Goal: Information Seeking & Learning: Learn about a topic

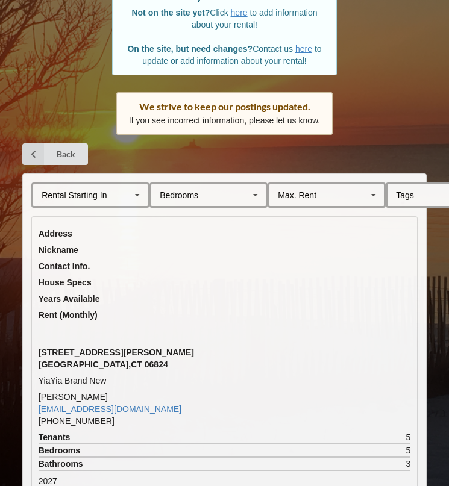
scroll to position [131, 0]
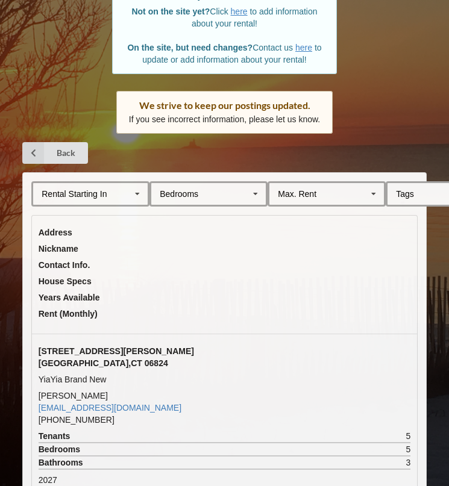
click at [134, 197] on icon at bounding box center [137, 194] width 18 height 22
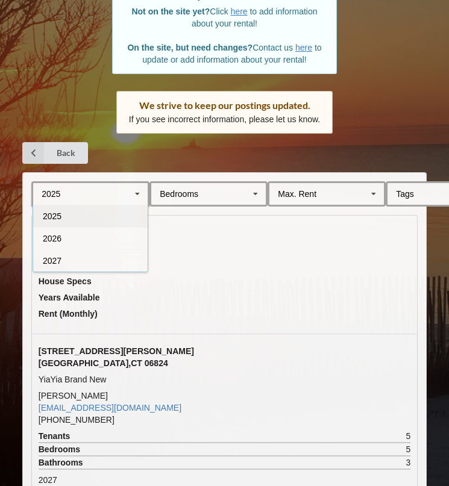
click at [190, 152] on div "Back" at bounding box center [224, 153] width 404 height 22
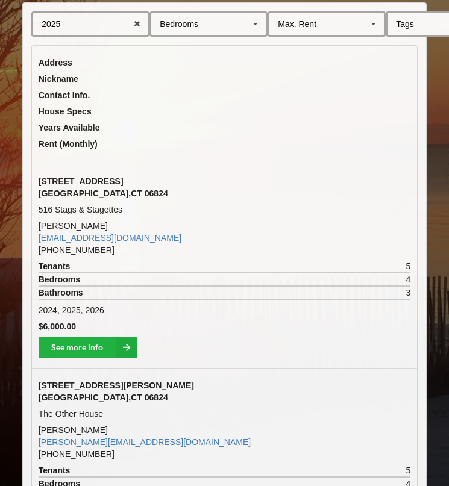
scroll to position [312, 0]
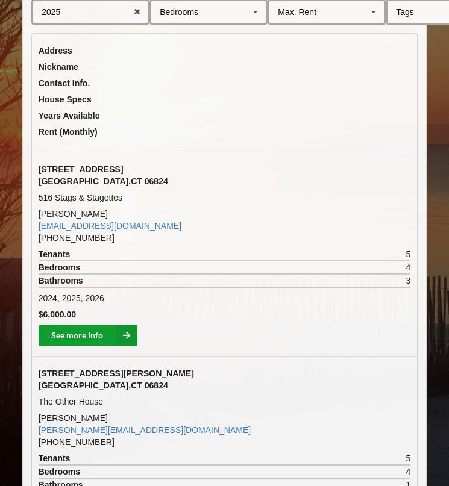
click at [98, 335] on link "See more info" at bounding box center [88, 336] width 99 height 22
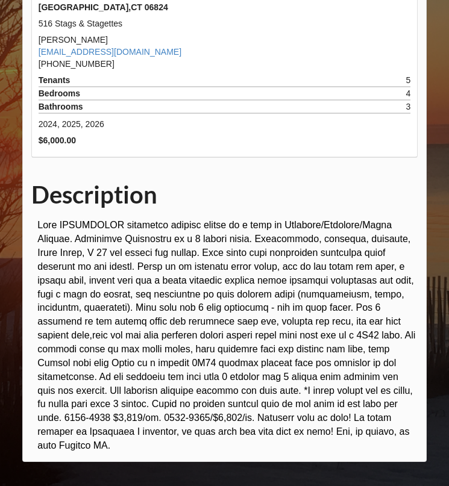
scroll to position [329, 0]
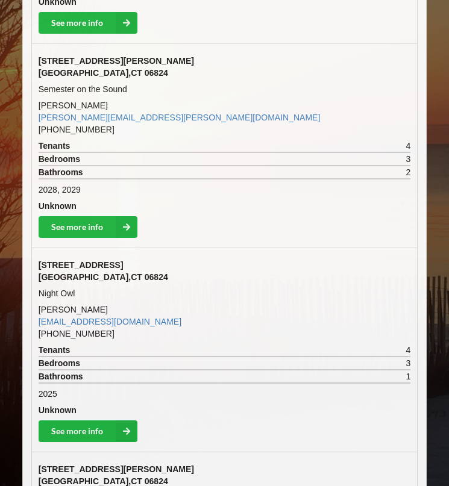
scroll to position [1646, 0]
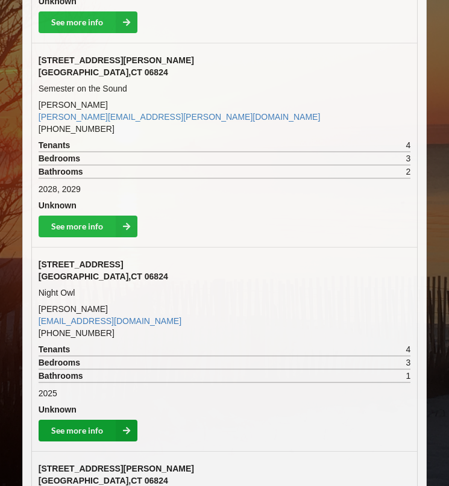
click at [98, 430] on link "See more info" at bounding box center [88, 431] width 99 height 22
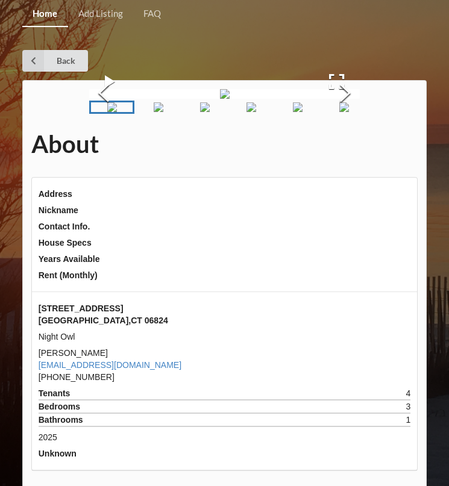
click at [159, 112] on img "Go to Slide 2" at bounding box center [159, 107] width 10 height 10
click at [195, 112] on img "Go to Slide 3" at bounding box center [190, 107] width 10 height 10
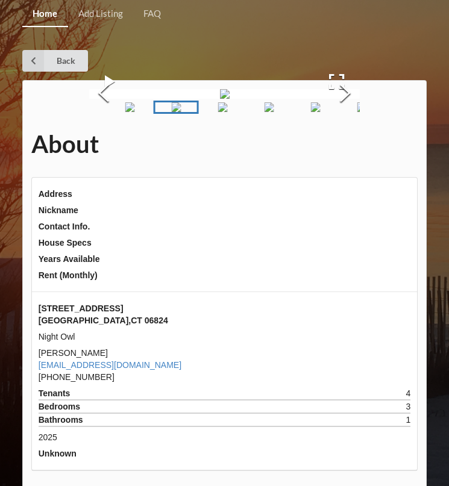
click at [227, 112] on img "Go to Slide 4" at bounding box center [222, 107] width 10 height 10
click at [250, 112] on img "Go to Slide 5" at bounding box center [255, 107] width 10 height 10
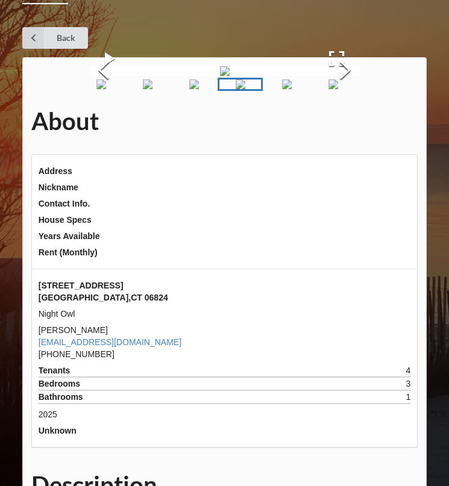
scroll to position [30, 0]
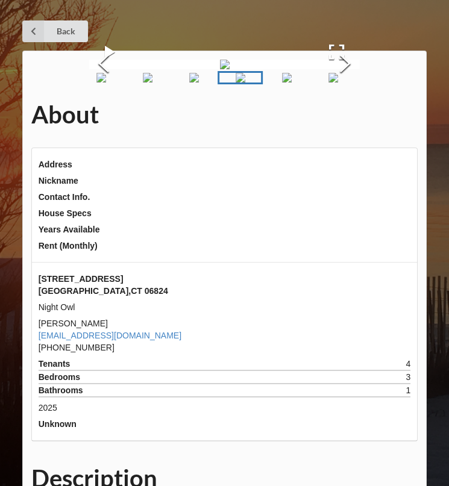
click at [288, 82] on img "Go to Slide 6" at bounding box center [287, 78] width 10 height 10
click at [314, 82] on img "Go to Slide 7" at bounding box center [319, 78] width 10 height 10
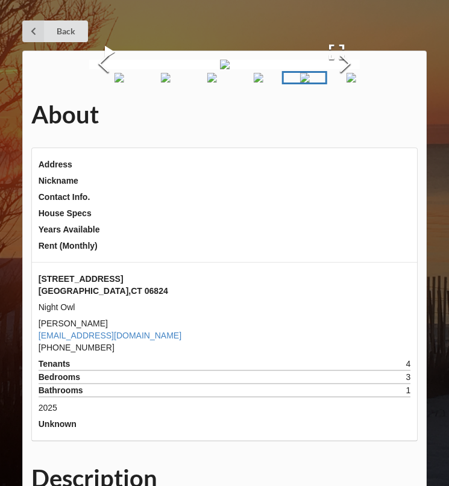
click at [346, 82] on img "Go to Slide 8" at bounding box center [351, 78] width 10 height 10
click at [285, 82] on img "Go to Slide 7" at bounding box center [290, 78] width 10 height 10
click at [253, 82] on img "Go to Slide 6" at bounding box center [258, 78] width 10 height 10
click at [221, 82] on img "Go to Slide 5" at bounding box center [226, 78] width 10 height 10
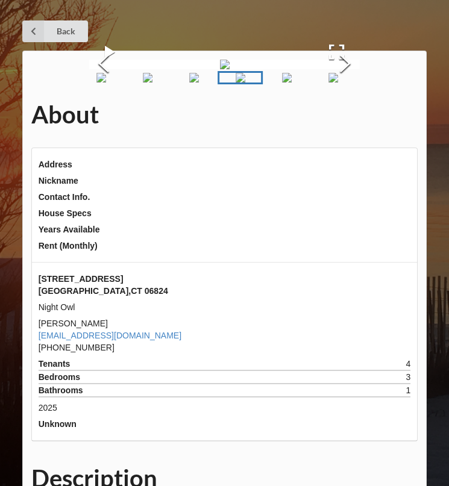
click at [189, 82] on img "Go to Slide 4" at bounding box center [194, 78] width 10 height 10
click at [120, 82] on img "Go to Slide 2" at bounding box center [116, 78] width 10 height 10
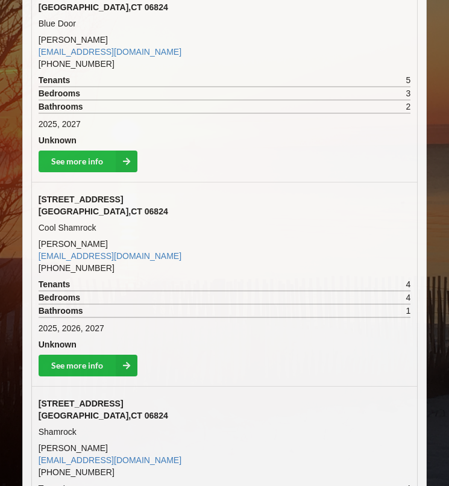
scroll to position [2326, 0]
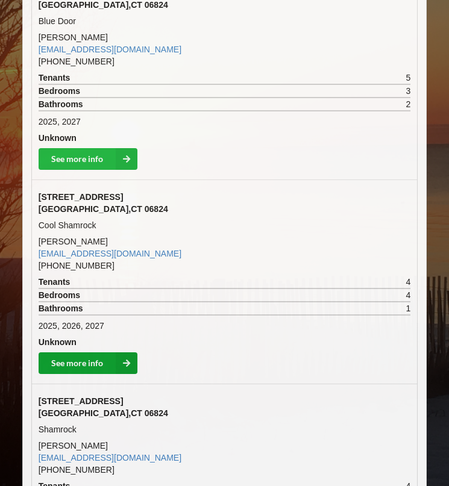
click at [83, 355] on link "See more info" at bounding box center [88, 363] width 99 height 22
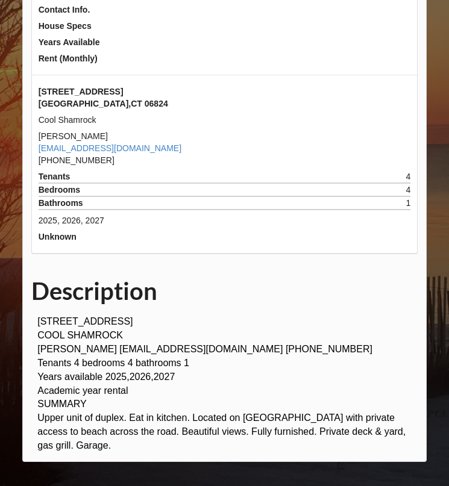
scroll to position [172, 0]
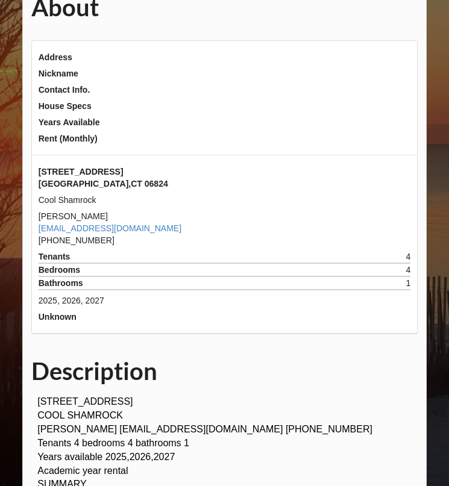
scroll to position [117, 0]
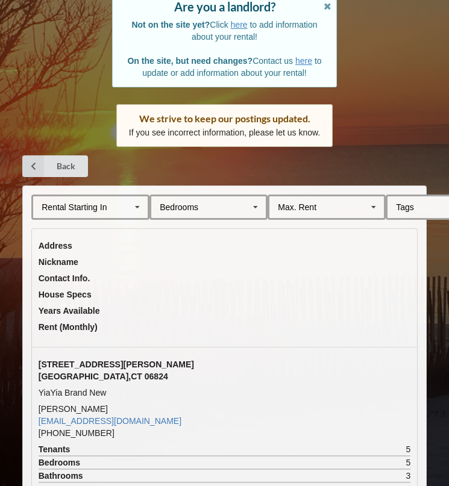
scroll to position [2326, 0]
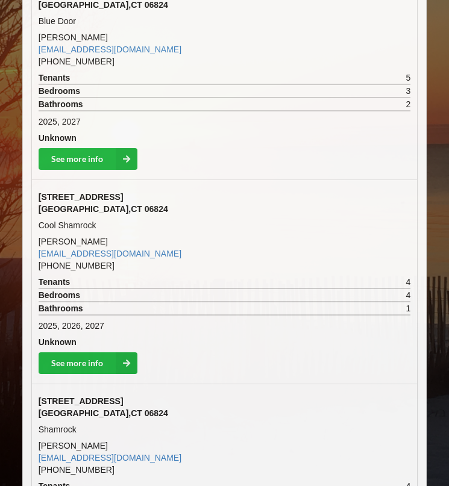
click at [105, 199] on span "[STREET_ADDRESS]" at bounding box center [81, 197] width 85 height 10
click at [74, 355] on link "See more info" at bounding box center [88, 363] width 99 height 22
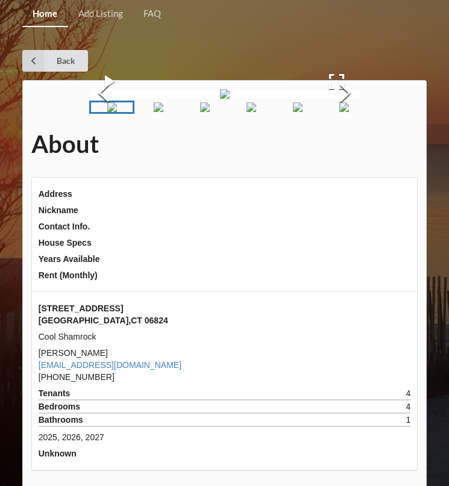
click at [352, 122] on button "Next Slide" at bounding box center [345, 93] width 29 height 57
click at [344, 122] on button "Next Slide" at bounding box center [345, 93] width 29 height 57
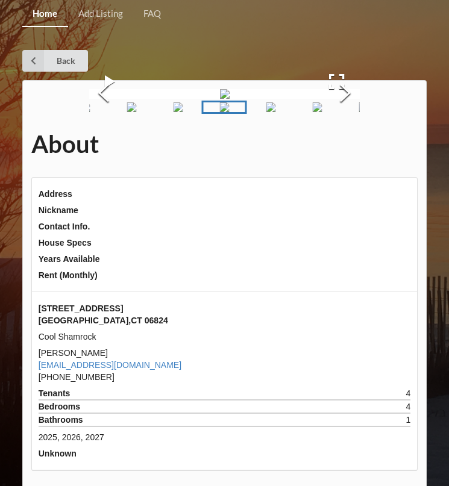
click at [344, 122] on button "Next Slide" at bounding box center [345, 93] width 29 height 57
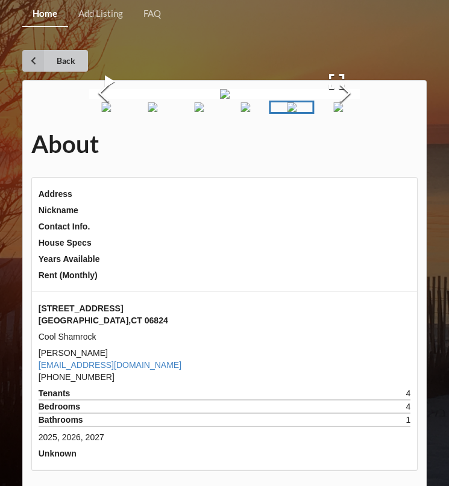
click at [52, 60] on link "Back" at bounding box center [55, 61] width 66 height 22
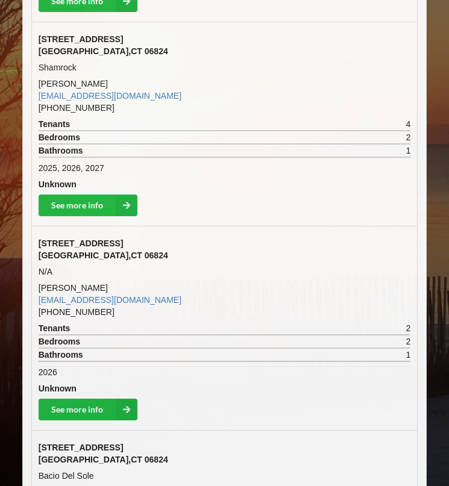
scroll to position [2859, 0]
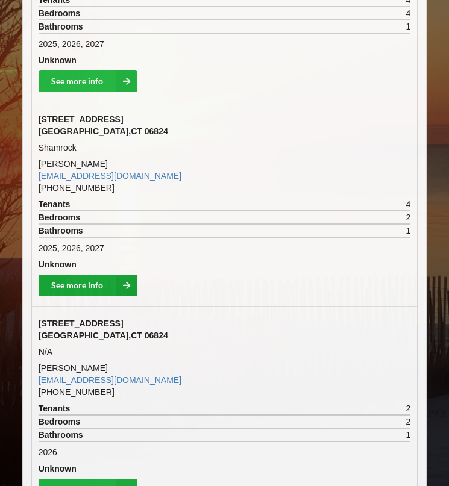
click at [73, 291] on link "See more info" at bounding box center [88, 286] width 99 height 22
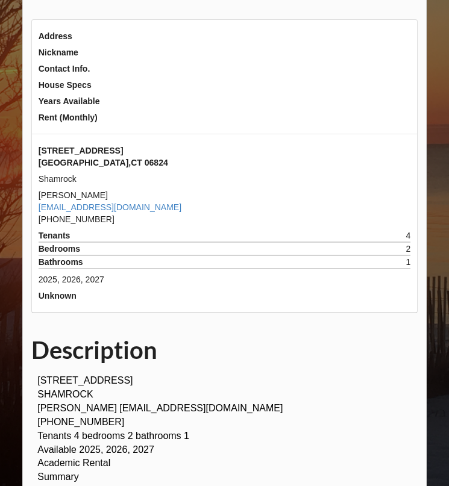
scroll to position [164, 0]
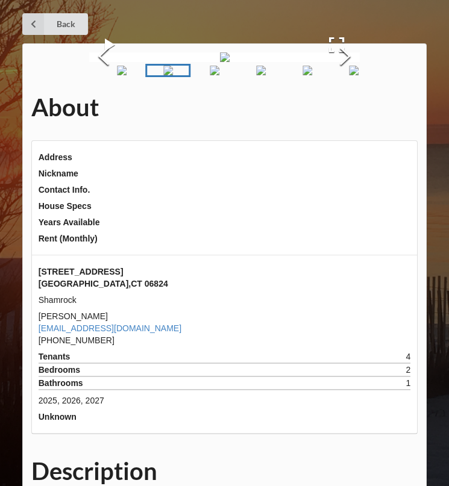
scroll to position [17, 0]
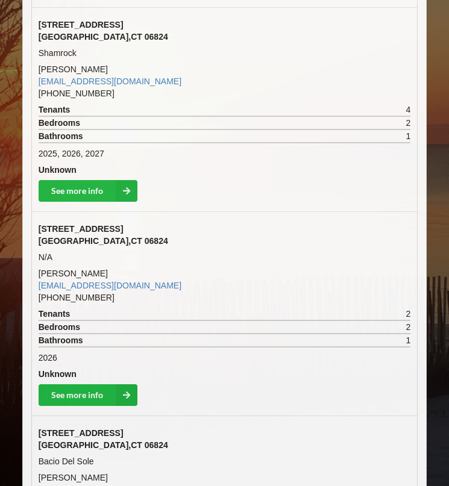
scroll to position [2704, 0]
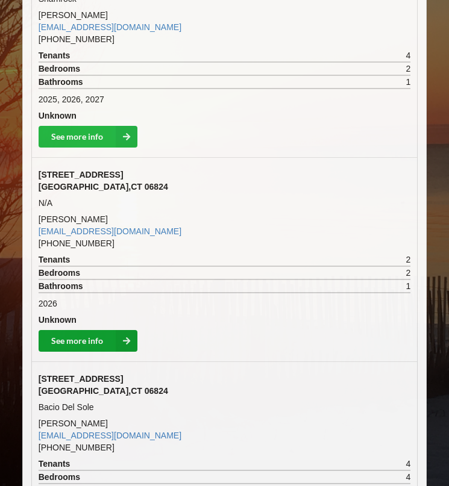
click at [99, 342] on link "See more info" at bounding box center [88, 341] width 99 height 22
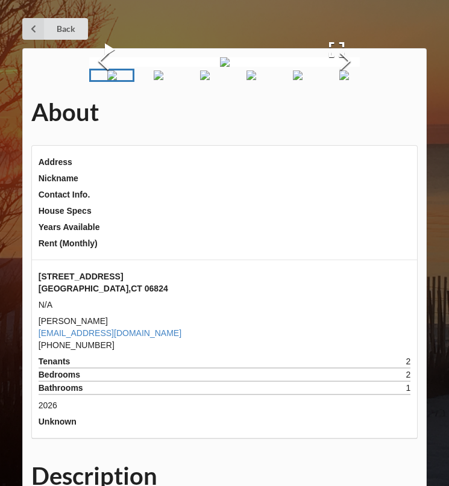
scroll to position [70, 0]
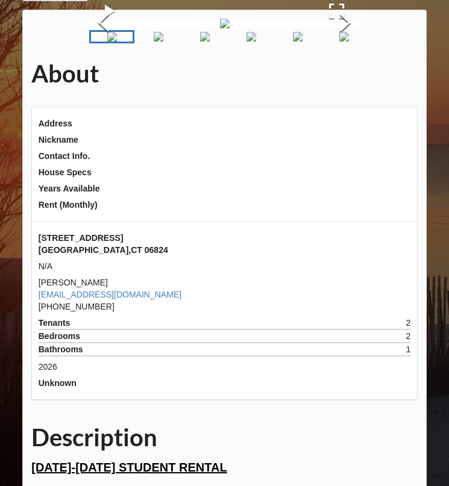
click at [163, 42] on img "Go to Slide 2" at bounding box center [159, 37] width 10 height 10
click at [188, 42] on img "Go to Slide 3" at bounding box center [183, 37] width 10 height 10
click at [213, 42] on img "Go to Slide 4" at bounding box center [209, 37] width 10 height 10
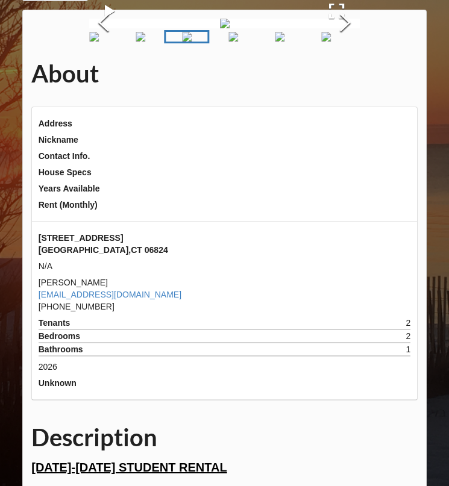
click at [238, 42] on img "Go to Slide 5" at bounding box center [233, 37] width 10 height 10
click at [257, 42] on img "Go to Slide 6" at bounding box center [258, 37] width 10 height 10
click at [278, 42] on img "Go to Slide 7" at bounding box center [283, 37] width 10 height 10
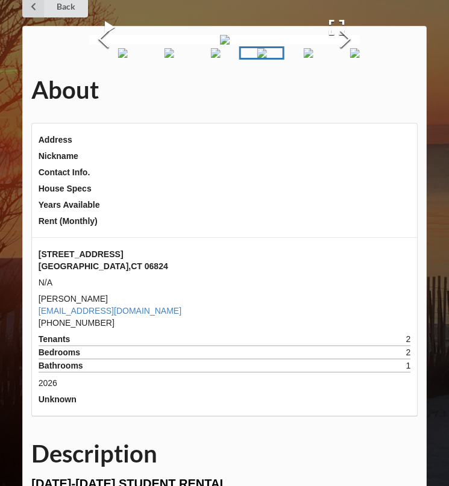
scroll to position [48, 0]
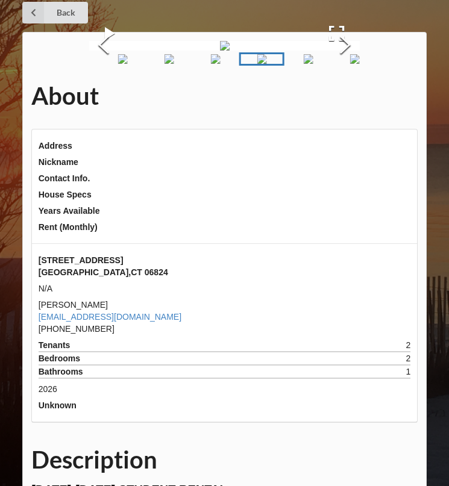
click at [312, 64] on img "Go to Slide 8" at bounding box center [308, 59] width 10 height 10
click at [338, 64] on img "Go to Slide 9" at bounding box center [333, 59] width 10 height 10
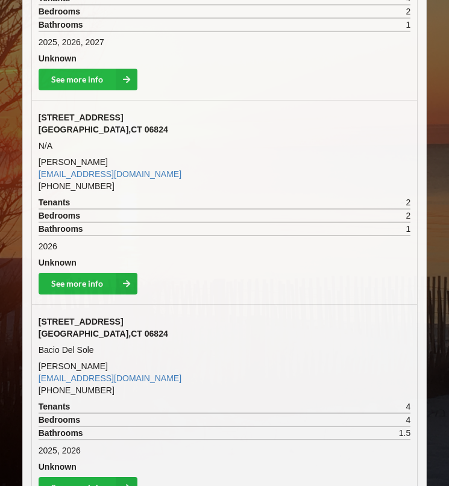
scroll to position [2849, 0]
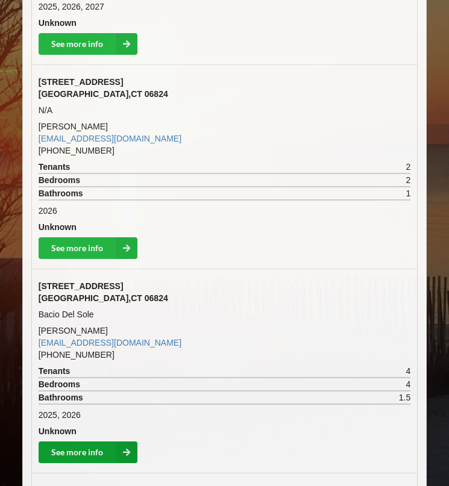
click at [81, 454] on link "See more info" at bounding box center [88, 452] width 99 height 22
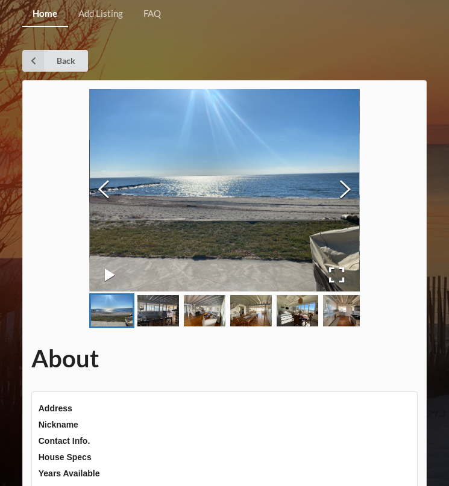
click at [132, 323] on img "Go to Slide 1" at bounding box center [112, 310] width 42 height 31
click at [149, 316] on img "Go to Slide 2" at bounding box center [158, 310] width 42 height 31
click at [162, 308] on img "Go to Slide 2" at bounding box center [158, 310] width 42 height 31
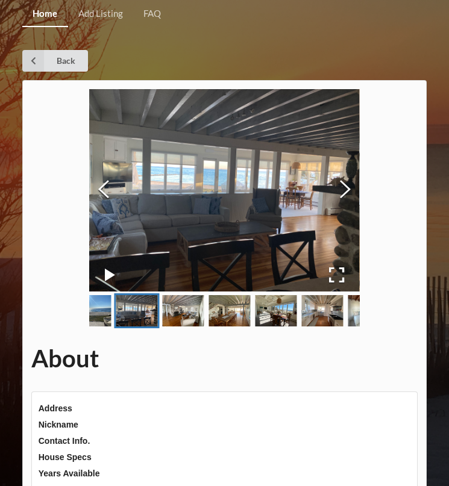
click at [187, 308] on img "Go to Slide 3" at bounding box center [184, 310] width 42 height 31
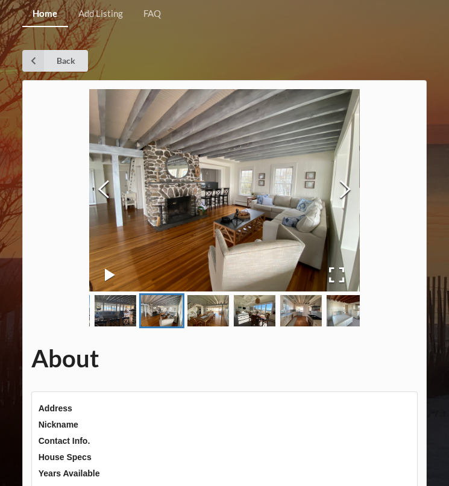
click at [207, 310] on img "Go to Slide 4" at bounding box center [208, 310] width 42 height 31
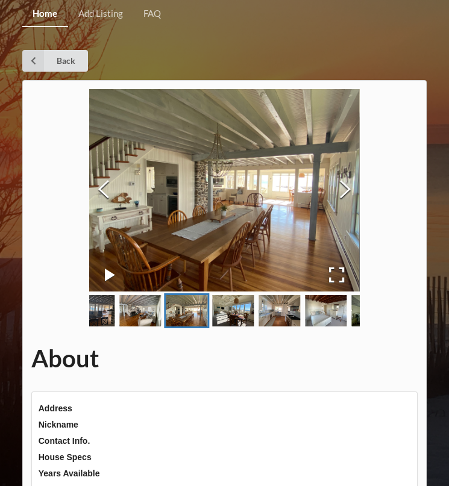
click at [242, 312] on img "Go to Slide 5" at bounding box center [234, 310] width 42 height 31
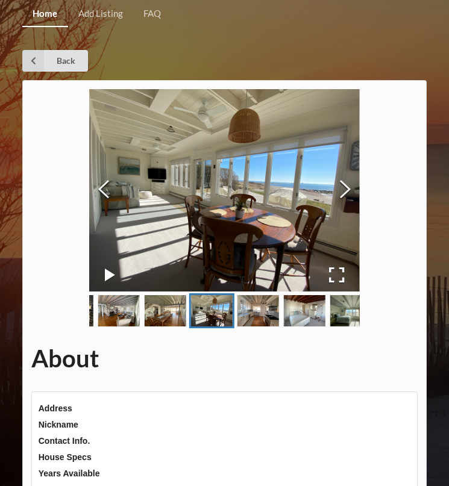
click at [252, 313] on img "Go to Slide 6" at bounding box center [258, 310] width 42 height 31
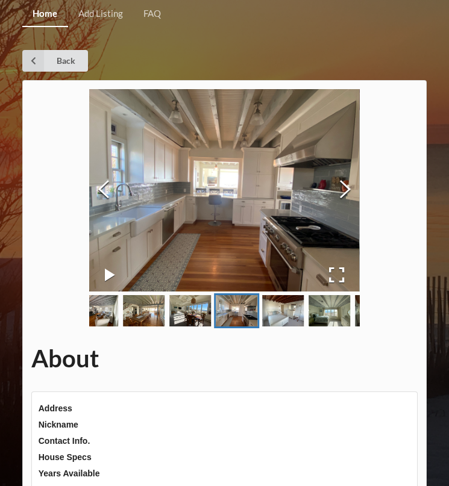
click at [275, 313] on img "Go to Slide 7" at bounding box center [284, 310] width 42 height 31
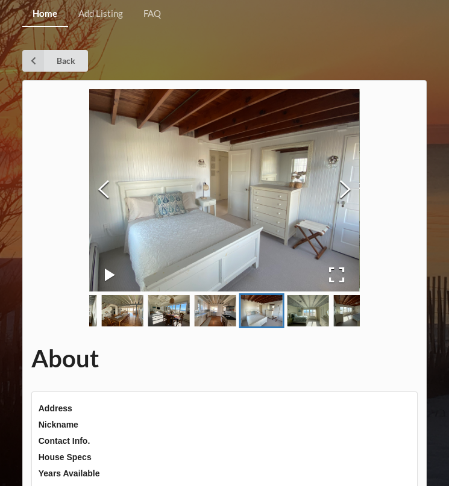
click at [309, 313] on img "Go to Slide 8" at bounding box center [308, 310] width 42 height 31
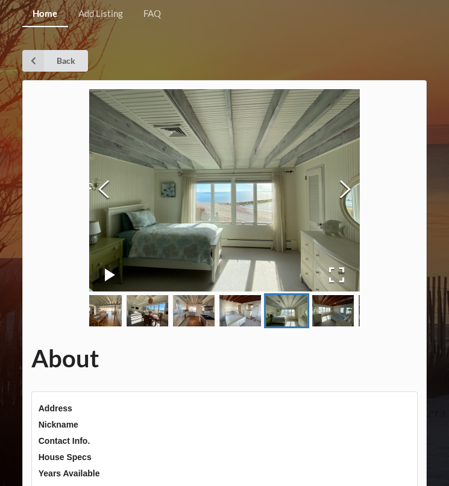
click at [337, 314] on img "Go to Slide 9" at bounding box center [333, 310] width 42 height 31
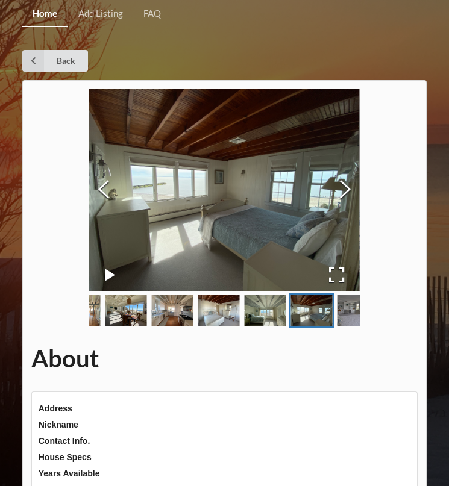
click at [342, 312] on img "Go to Slide 10" at bounding box center [358, 310] width 42 height 31
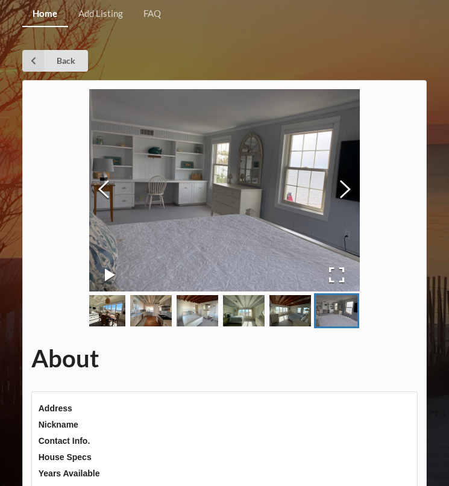
click at [346, 194] on button "Next Slide" at bounding box center [345, 190] width 29 height 57
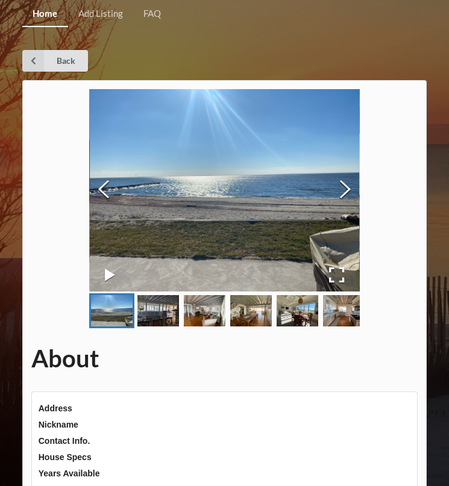
click at [339, 178] on button "Next Slide" at bounding box center [345, 190] width 29 height 57
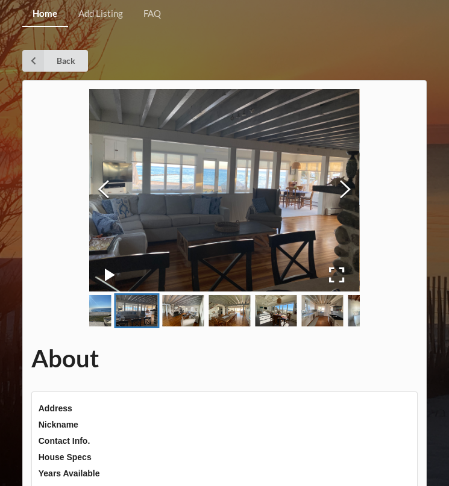
click at [339, 178] on button "Next Slide" at bounding box center [345, 190] width 29 height 57
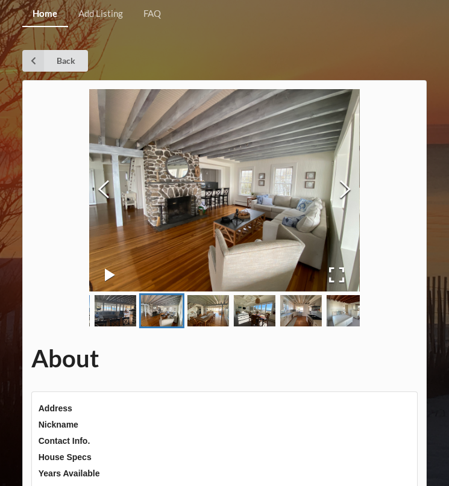
click at [339, 178] on button "Next Slide" at bounding box center [345, 190] width 29 height 57
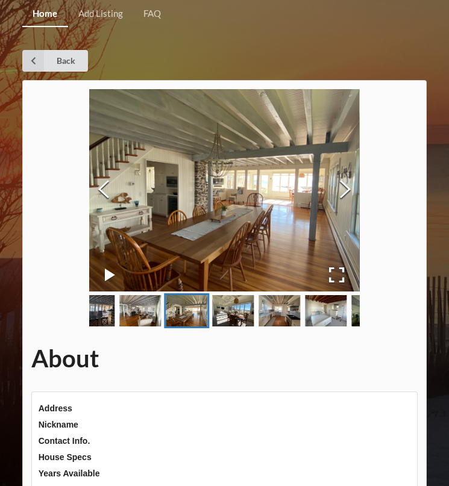
click at [339, 178] on button "Next Slide" at bounding box center [345, 190] width 29 height 57
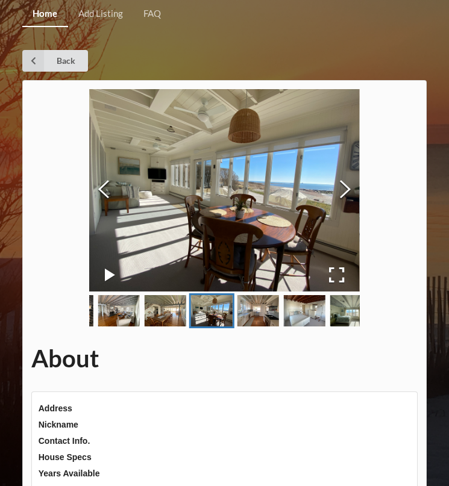
click at [339, 178] on button "Next Slide" at bounding box center [345, 190] width 29 height 57
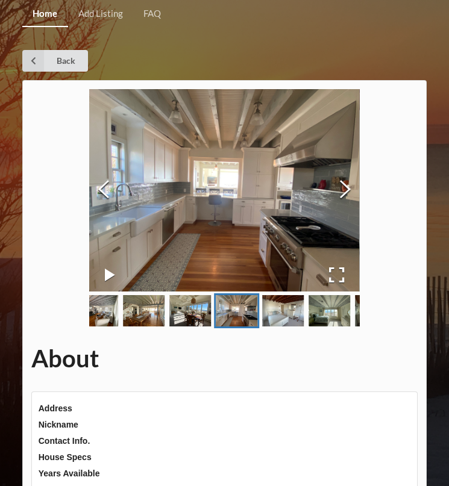
click at [339, 178] on button "Next Slide" at bounding box center [345, 190] width 29 height 57
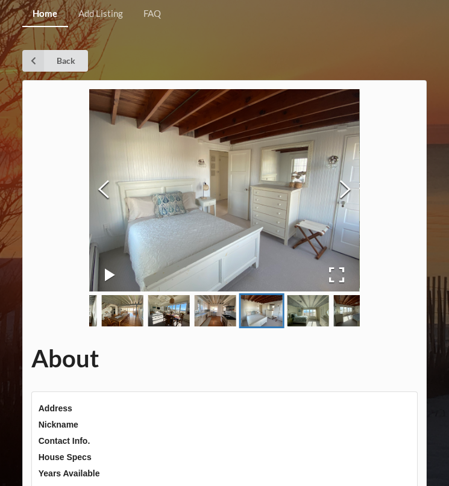
click at [339, 178] on button "Next Slide" at bounding box center [345, 190] width 29 height 57
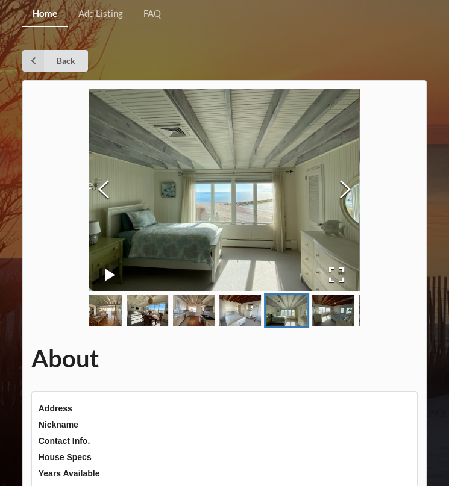
click at [339, 178] on button "Next Slide" at bounding box center [345, 190] width 29 height 57
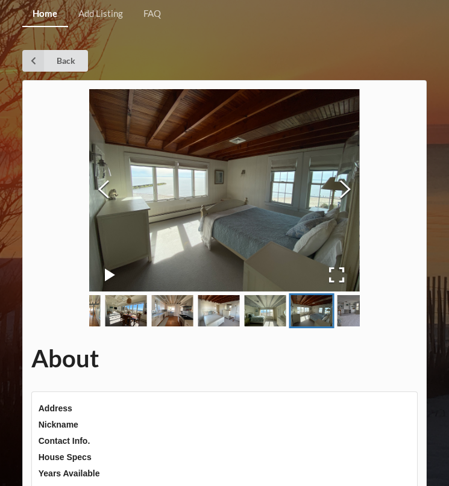
click at [339, 178] on button "Next Slide" at bounding box center [345, 190] width 29 height 57
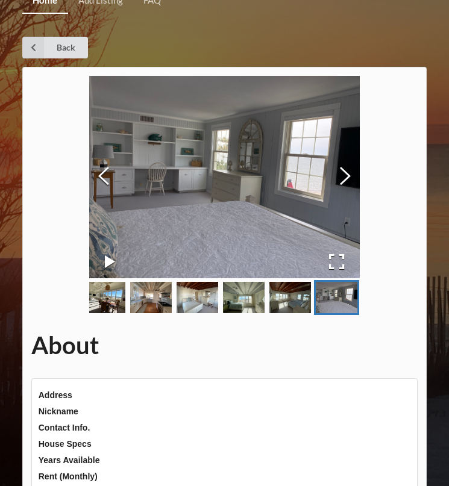
scroll to position [13, 0]
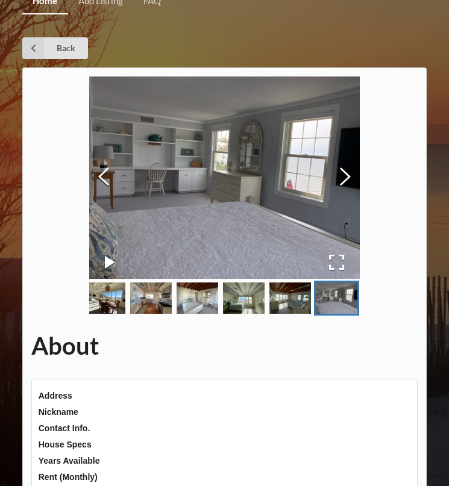
click at [216, 301] on img "Go to Slide 7" at bounding box center [197, 297] width 42 height 31
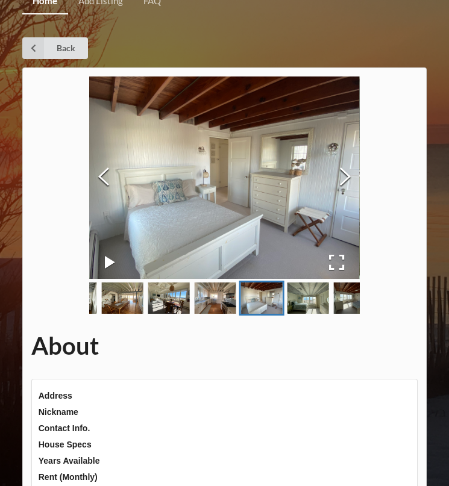
click at [302, 302] on img "Go to Slide 8" at bounding box center [308, 297] width 42 height 31
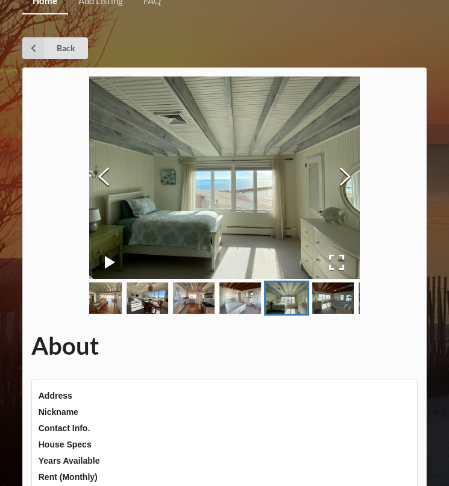
click at [347, 296] on img "Go to Slide 9" at bounding box center [333, 297] width 42 height 31
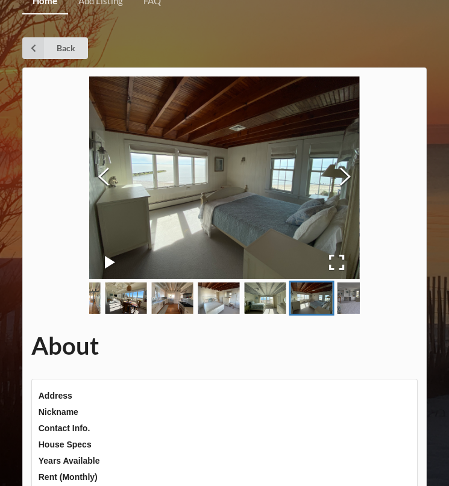
scroll to position [0, 0]
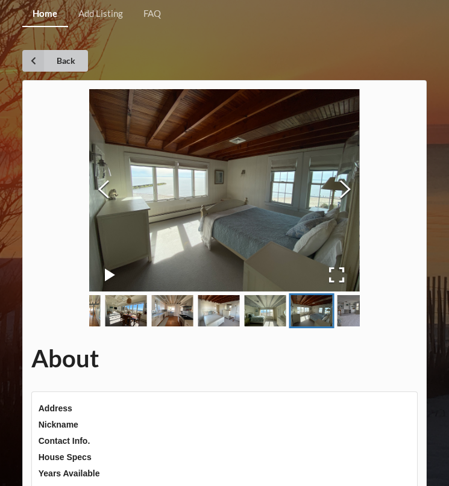
click at [79, 58] on link "Back" at bounding box center [55, 61] width 66 height 22
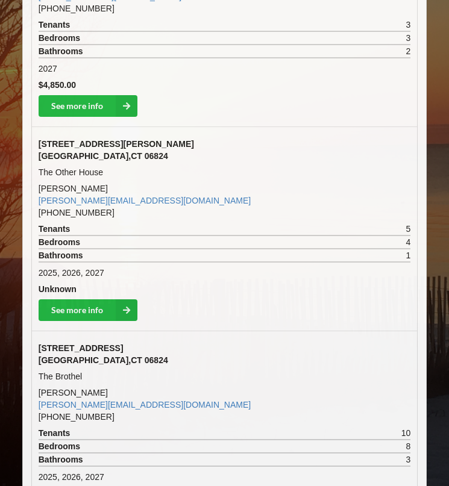
scroll to position [1055, 0]
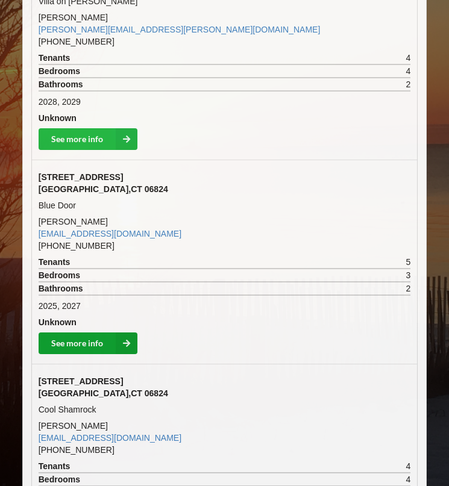
click at [93, 337] on link "See more info" at bounding box center [88, 343] width 99 height 22
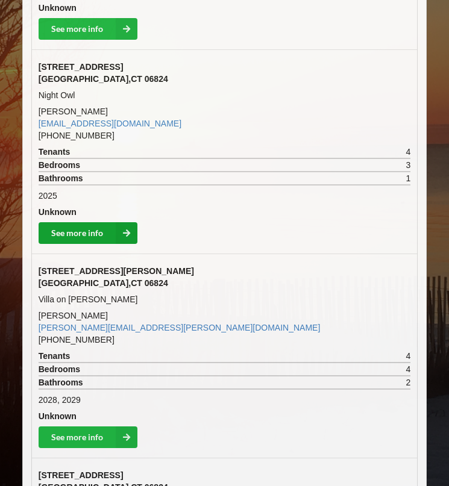
click at [96, 230] on link "See more info" at bounding box center [88, 233] width 99 height 22
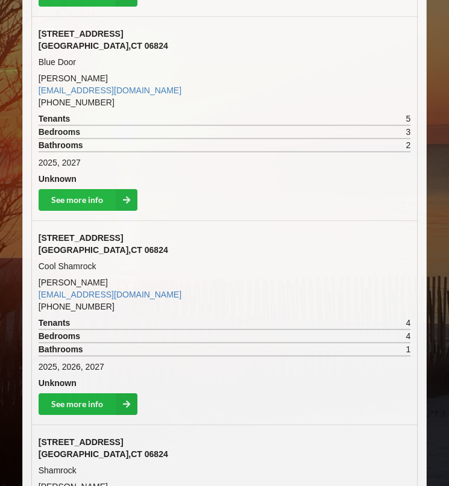
scroll to position [2308, 0]
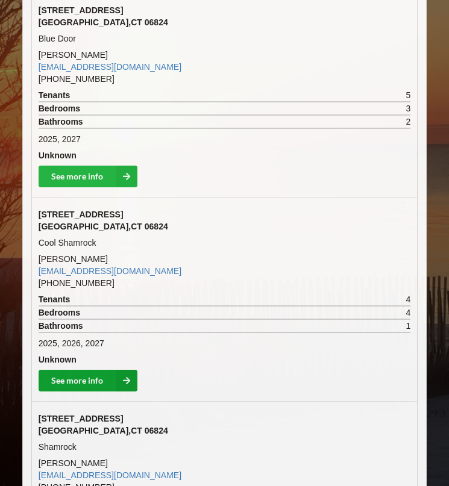
click at [85, 373] on link "See more info" at bounding box center [88, 381] width 99 height 22
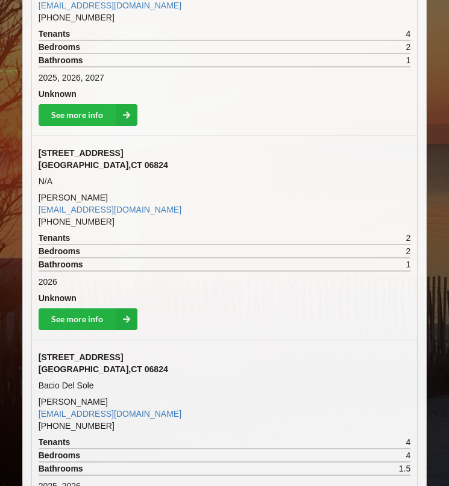
scroll to position [2779, 0]
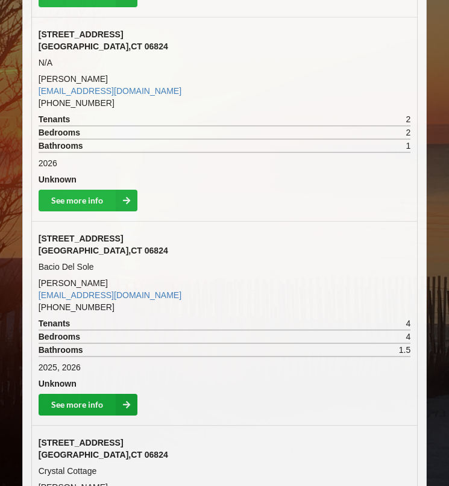
click at [85, 394] on link "See more info" at bounding box center [88, 405] width 99 height 22
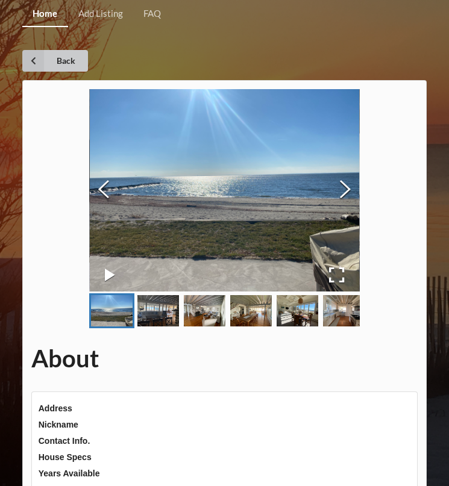
click at [61, 68] on link "Back" at bounding box center [55, 61] width 66 height 22
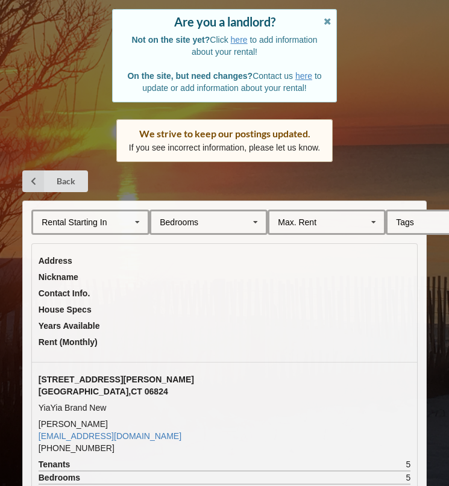
scroll to position [124, 0]
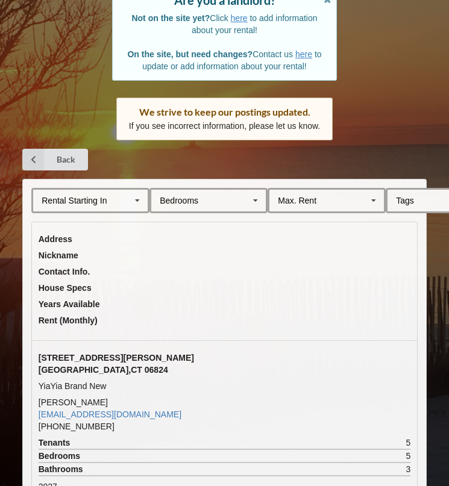
click at [116, 191] on div "Rental Starting In [DATE] 2026 2027 2028" at bounding box center [90, 200] width 118 height 25
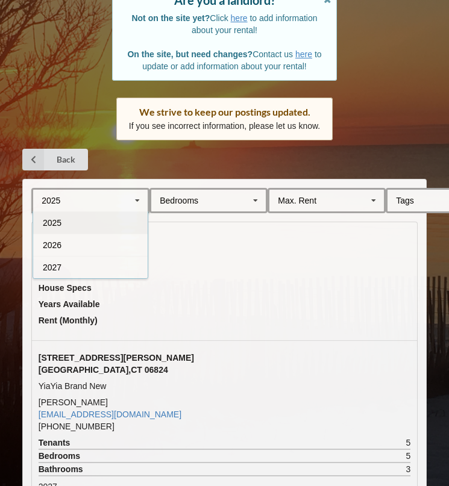
click at [341, 195] on div "Max. Rent $4,000 $5,000 $6,000 $7,000 $8,000 $9,000 $10,000 $11,000 $12,000 $13…" at bounding box center [326, 200] width 118 height 25
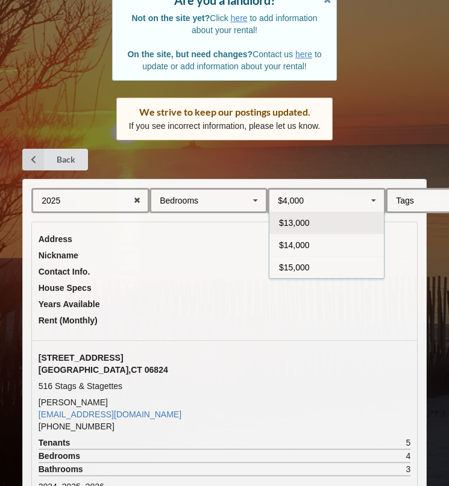
scroll to position [0, 0]
click at [340, 222] on div "$4,000" at bounding box center [326, 222] width 114 height 22
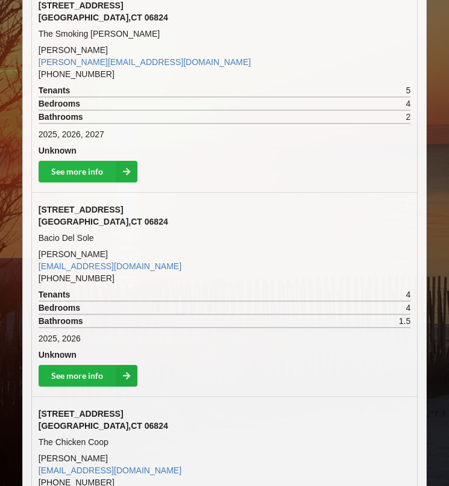
scroll to position [895, 0]
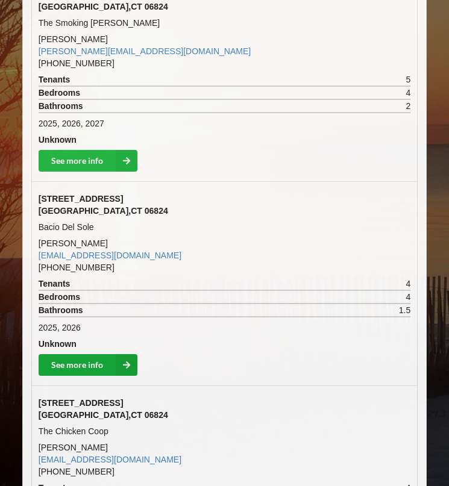
click at [89, 366] on link "See more info" at bounding box center [88, 365] width 99 height 22
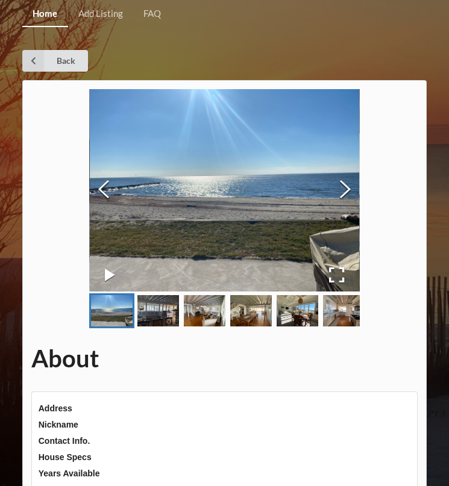
click at [175, 325] on img "Go to Slide 2" at bounding box center [158, 310] width 42 height 31
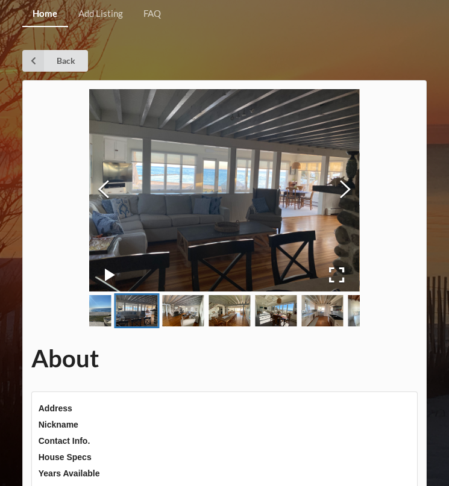
click at [180, 317] on img "Go to Slide 3" at bounding box center [184, 310] width 42 height 31
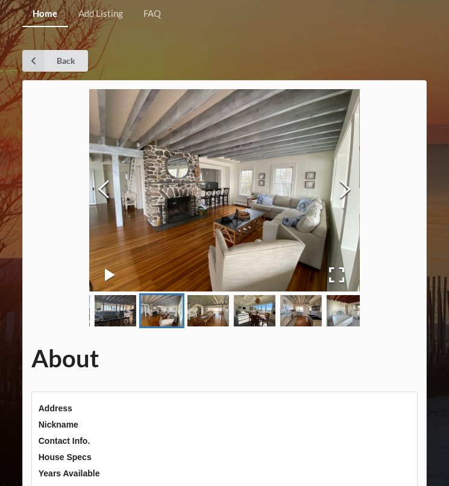
click at [213, 315] on img "Go to Slide 4" at bounding box center [208, 310] width 42 height 31
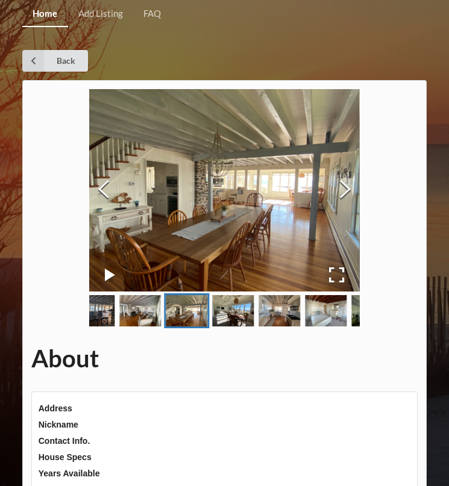
click at [264, 315] on img "Go to Slide 6" at bounding box center [280, 310] width 42 height 31
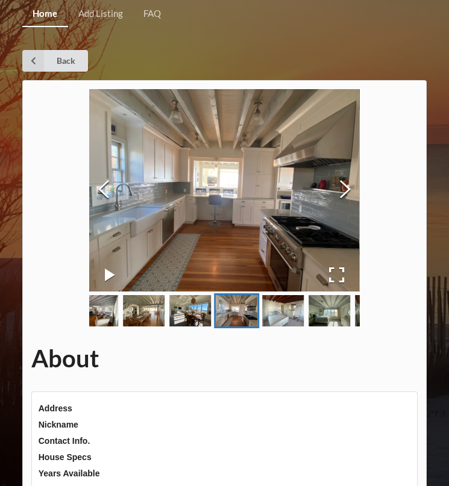
click at [281, 311] on img "Go to Slide 7" at bounding box center [284, 310] width 42 height 31
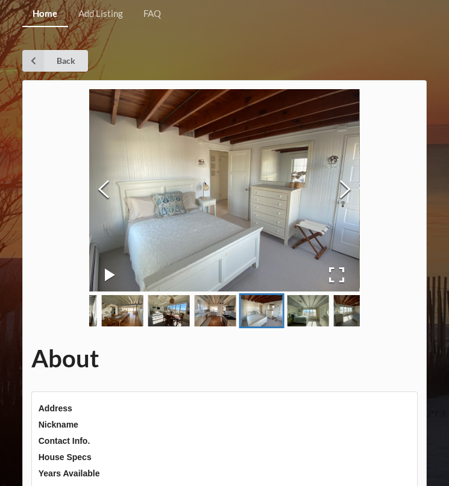
click at [302, 313] on img "Go to Slide 8" at bounding box center [308, 310] width 42 height 31
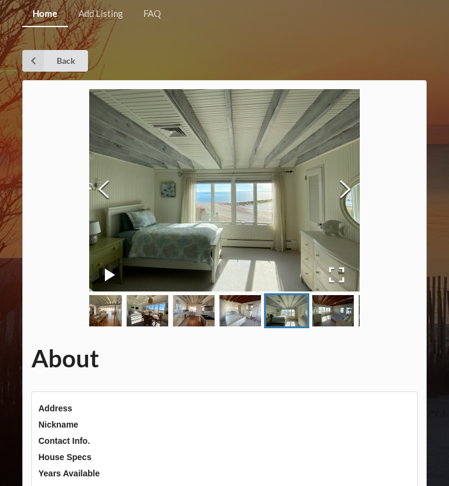
click at [331, 313] on img "Go to Slide 9" at bounding box center [333, 310] width 42 height 31
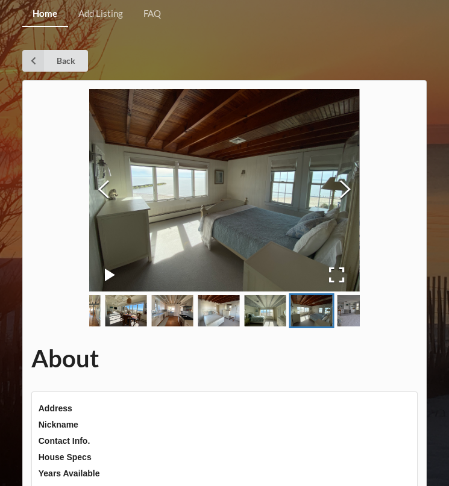
click at [101, 303] on link "Go to Slide 4" at bounding box center [79, 310] width 45 height 35
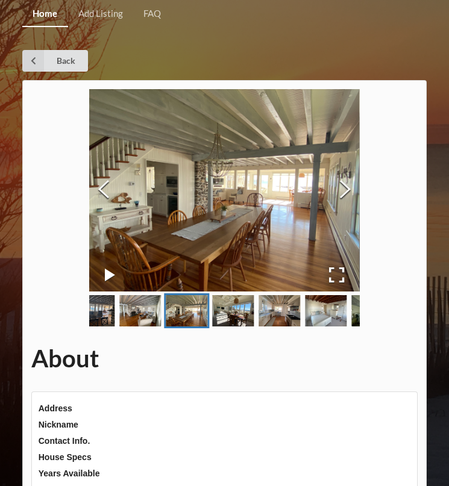
click at [101, 303] on img "Go to Slide 2" at bounding box center [94, 310] width 42 height 31
